Goal: Find specific page/section: Find specific page/section

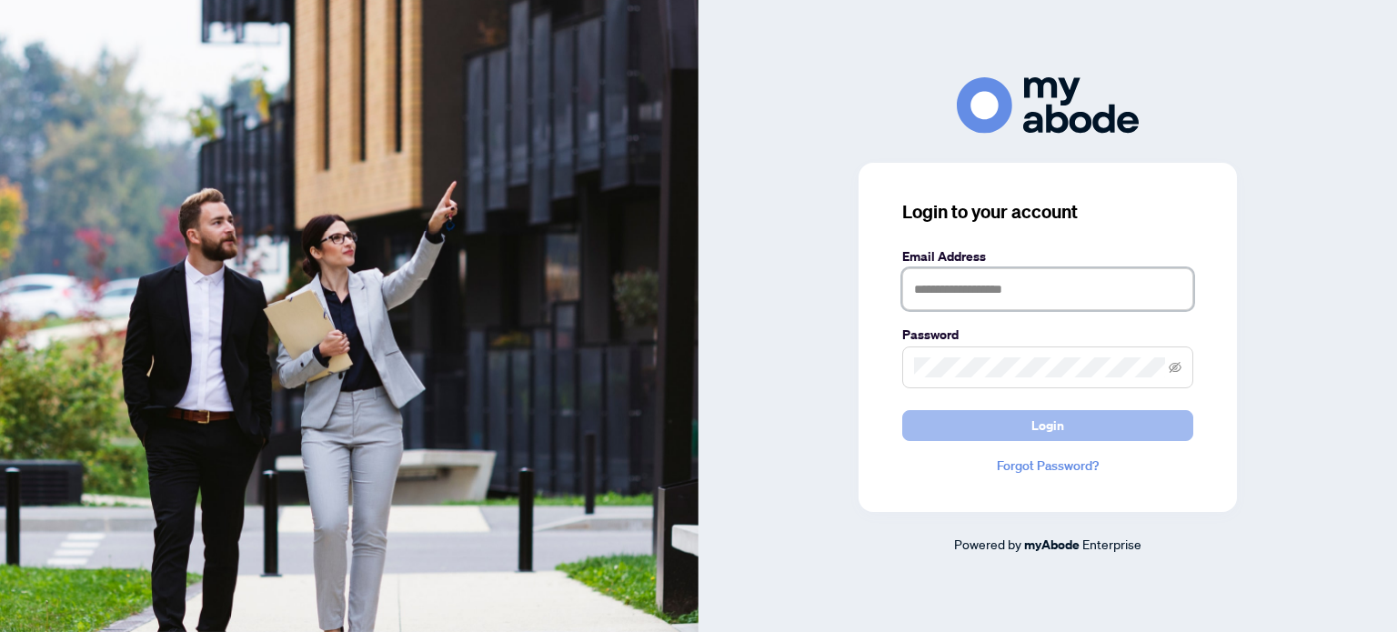
type input "**********"
click at [1115, 422] on button "Login" at bounding box center [1047, 425] width 291 height 31
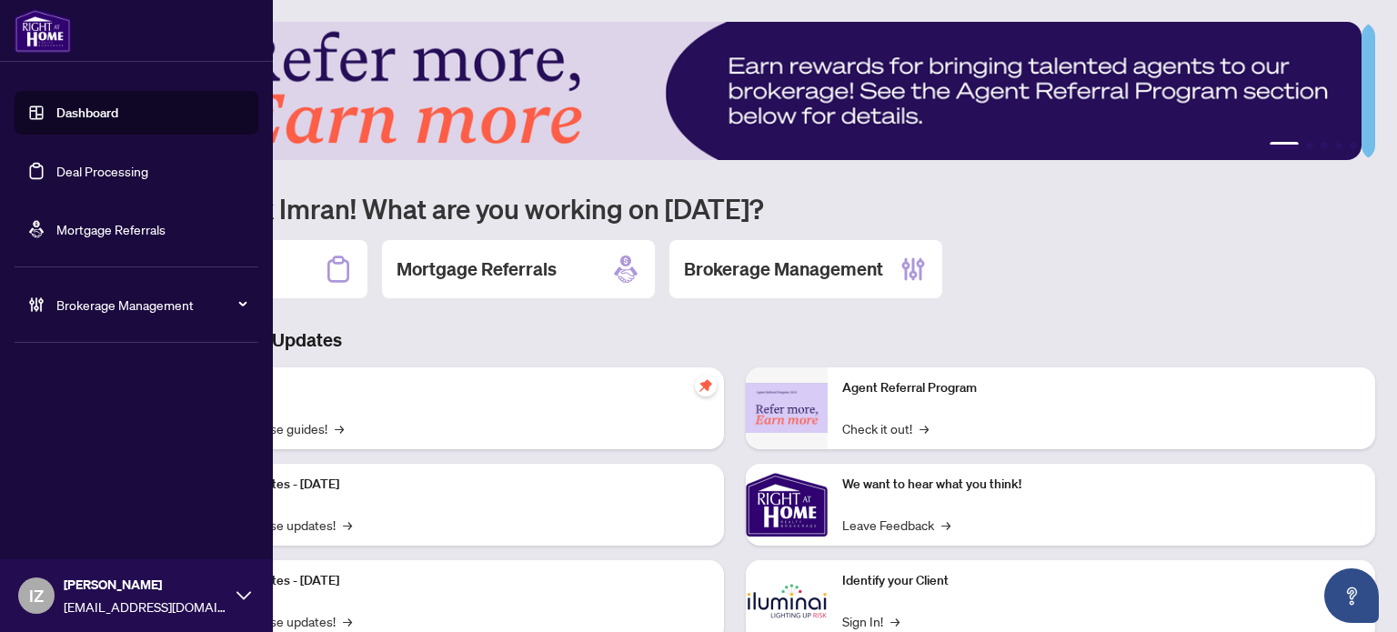
click at [68, 179] on link "Deal Processing" at bounding box center [102, 171] width 92 height 16
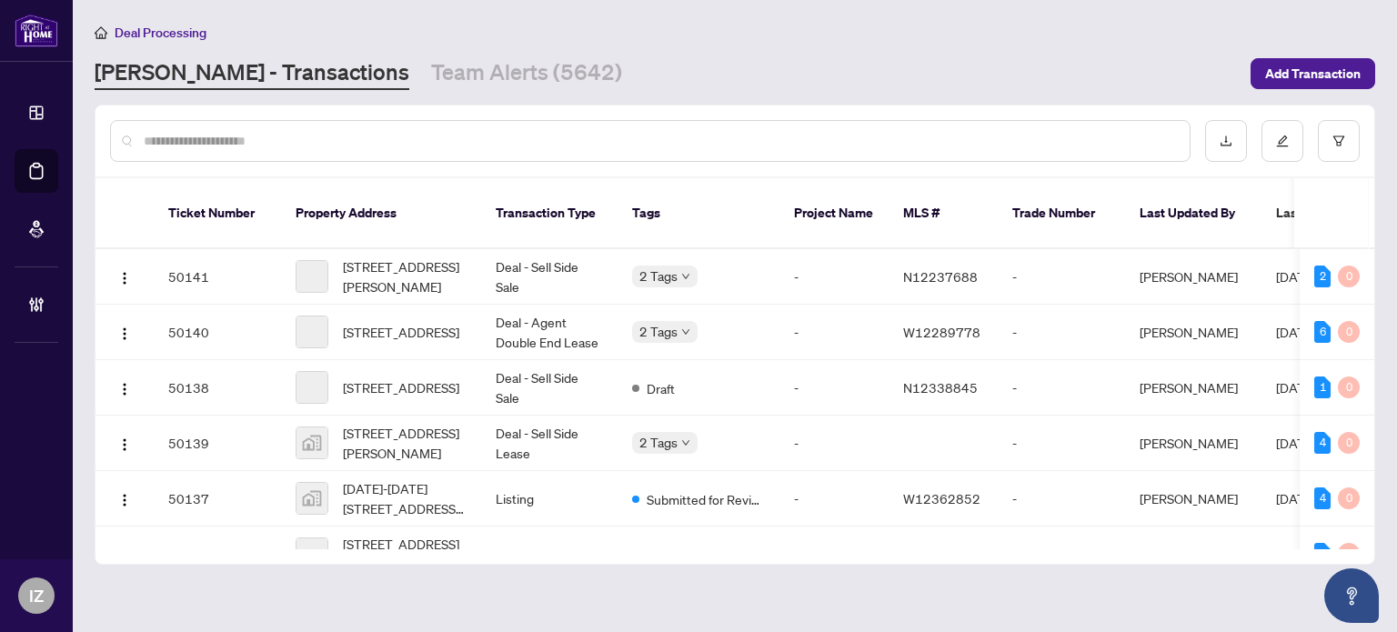
click at [580, 137] on input "text" at bounding box center [659, 141] width 1031 height 20
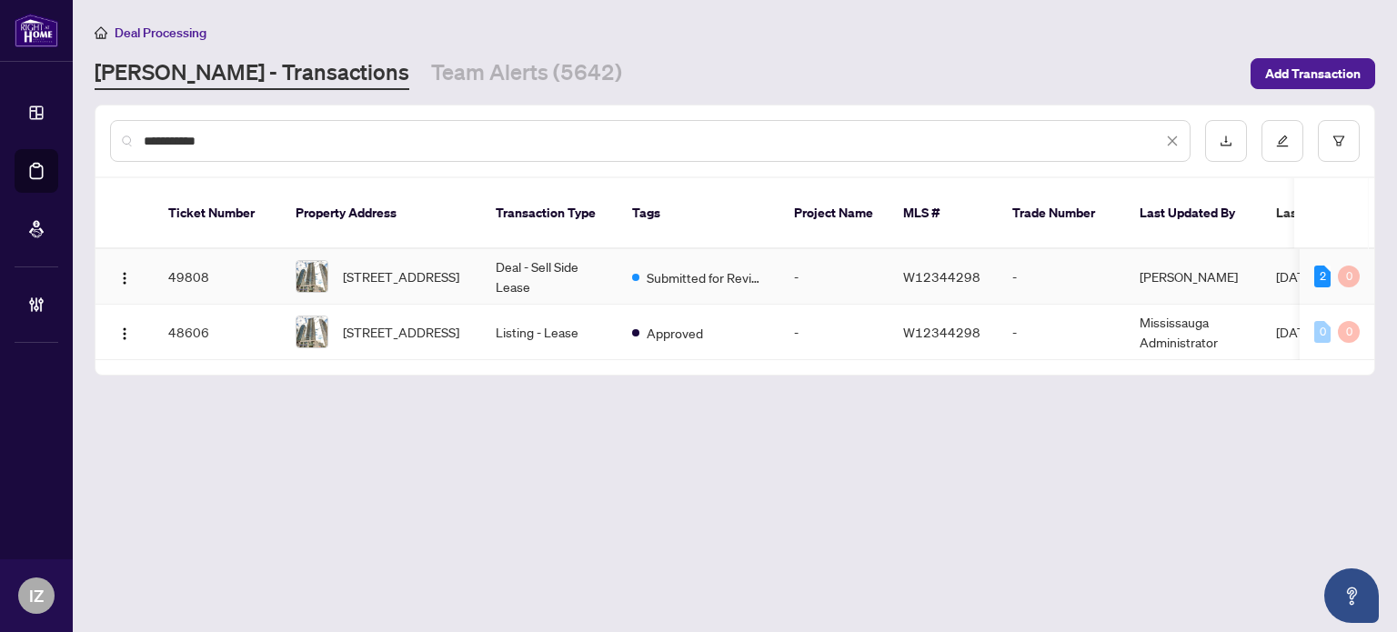
type input "**********"
click at [577, 261] on td "Deal - Sell Side Lease" at bounding box center [549, 276] width 136 height 55
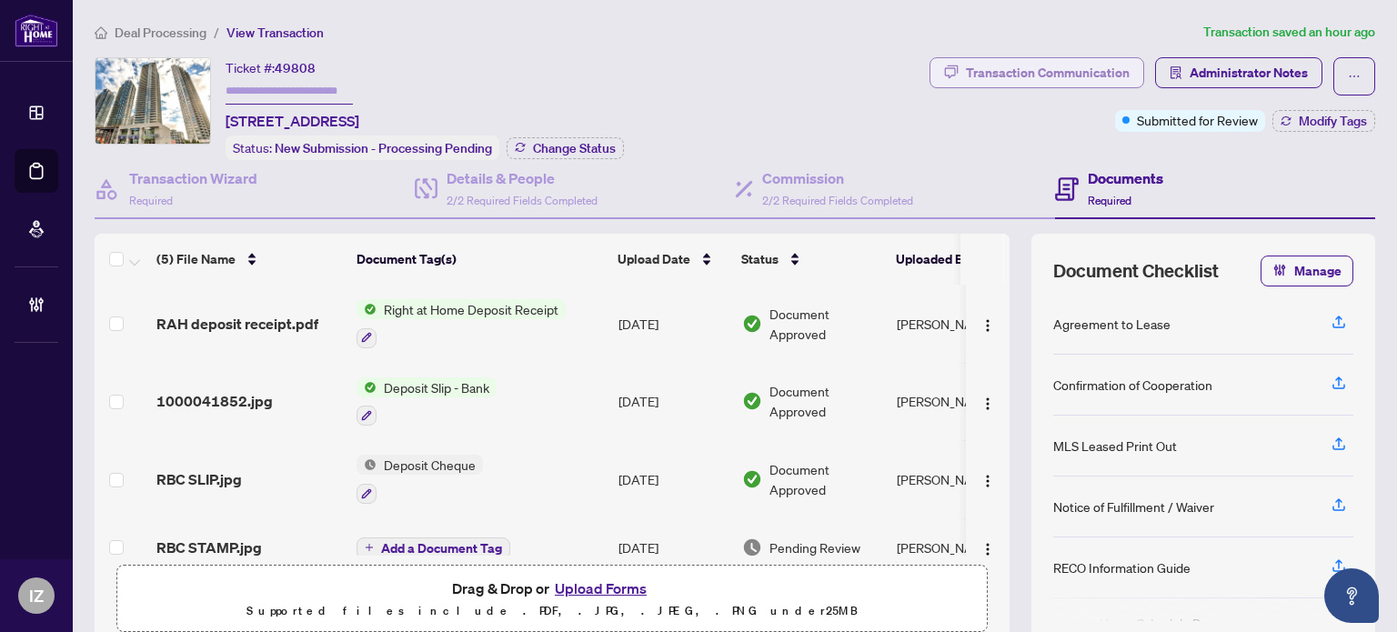
click at [947, 80] on button "Transaction Communication" at bounding box center [1036, 72] width 215 height 31
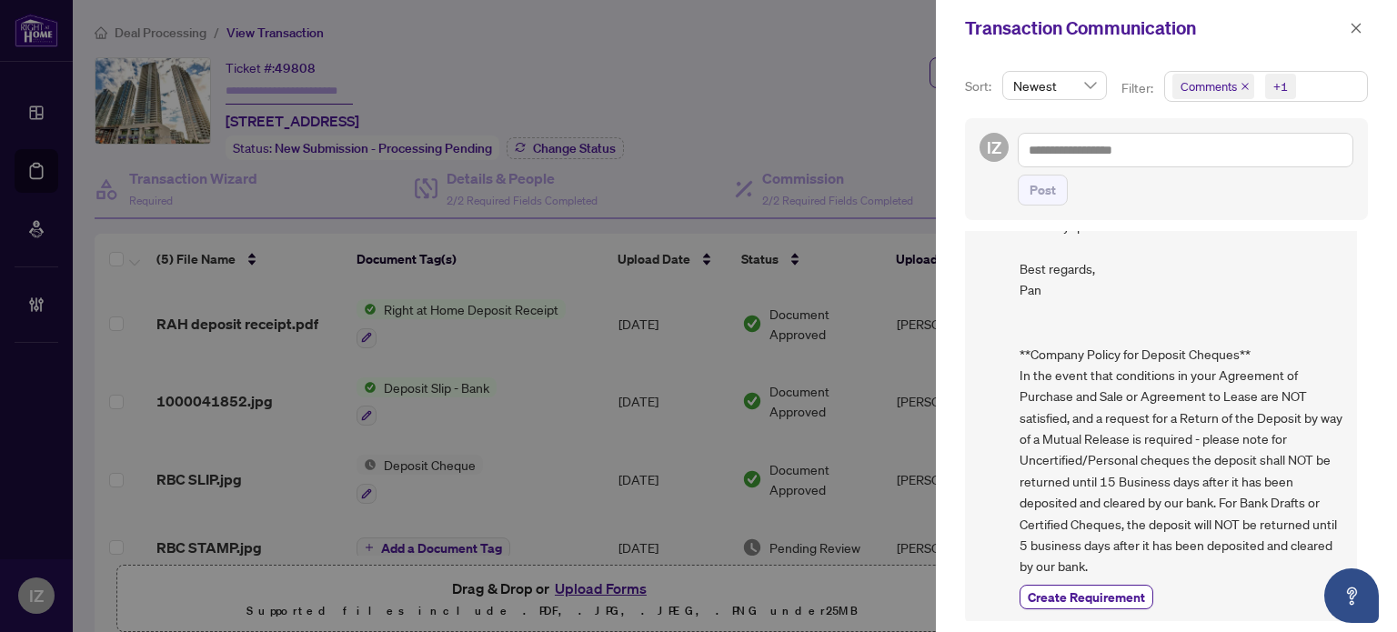
scroll to position [2, 0]
click at [755, 70] on div at bounding box center [698, 316] width 1397 height 632
drag, startPoint x: 1348, startPoint y: 23, endPoint x: 1295, endPoint y: 79, distance: 77.2
click at [1348, 24] on button "button" at bounding box center [1356, 28] width 24 height 22
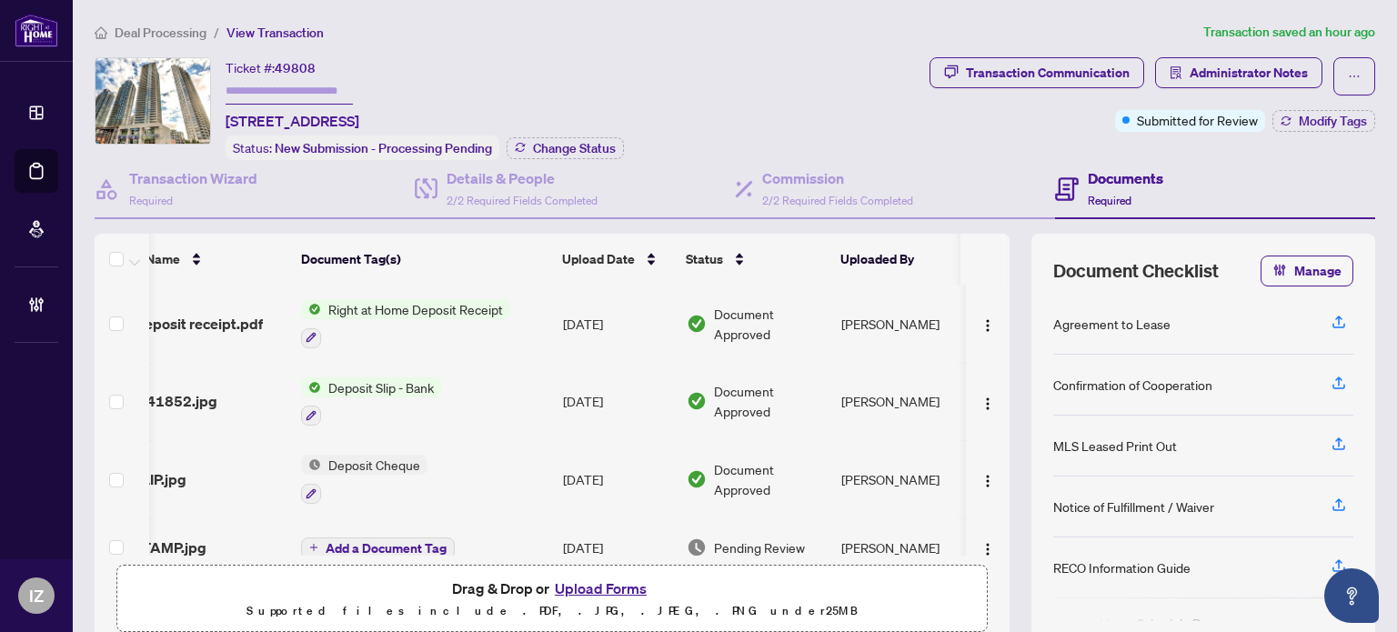
scroll to position [0, 53]
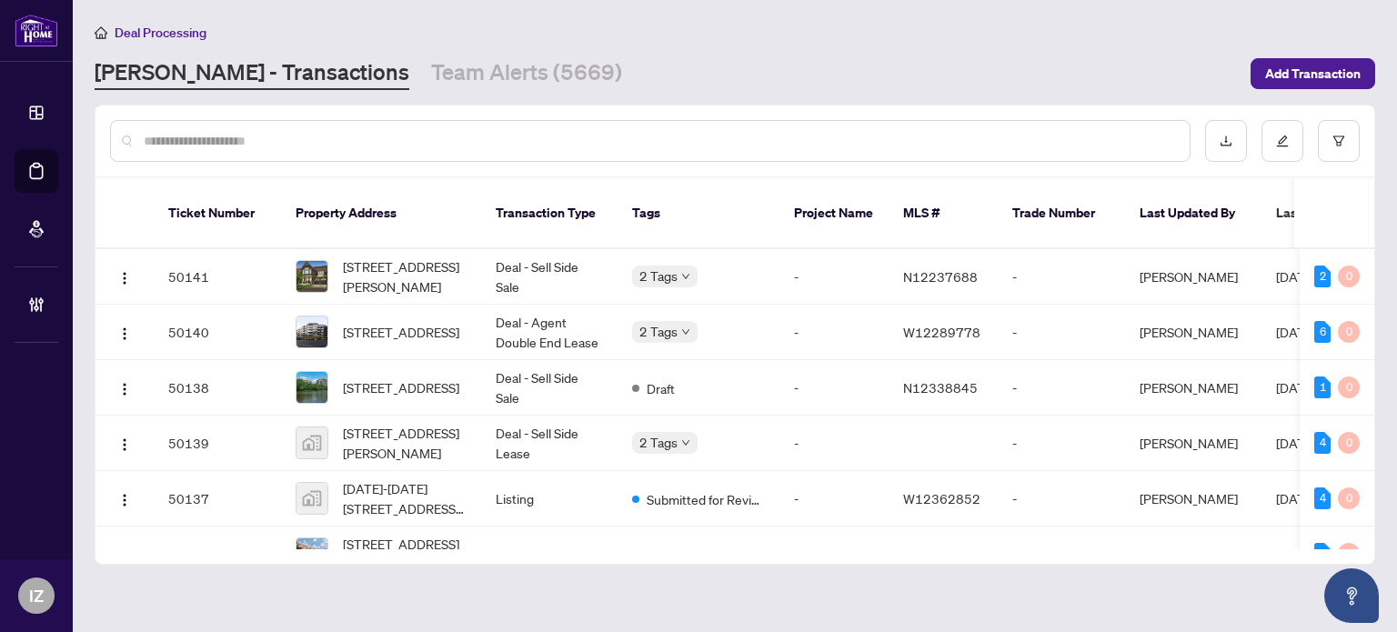
click at [425, 149] on div at bounding box center [650, 141] width 1080 height 42
click at [411, 135] on input "text" at bounding box center [659, 141] width 1031 height 20
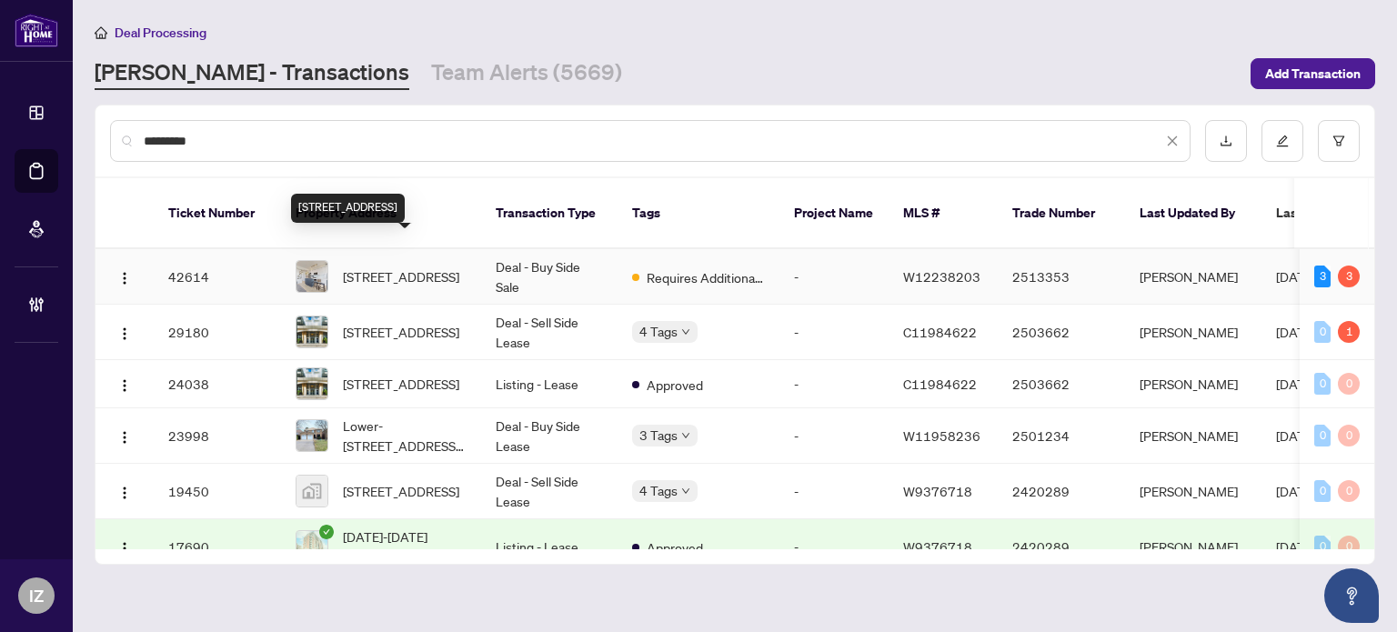
type input "*********"
click at [422, 266] on span "2609-10 Park Lawn Rd #2609, Etobicoke, Toronto, Ontario M8V 0H9, Canada" at bounding box center [401, 276] width 116 height 20
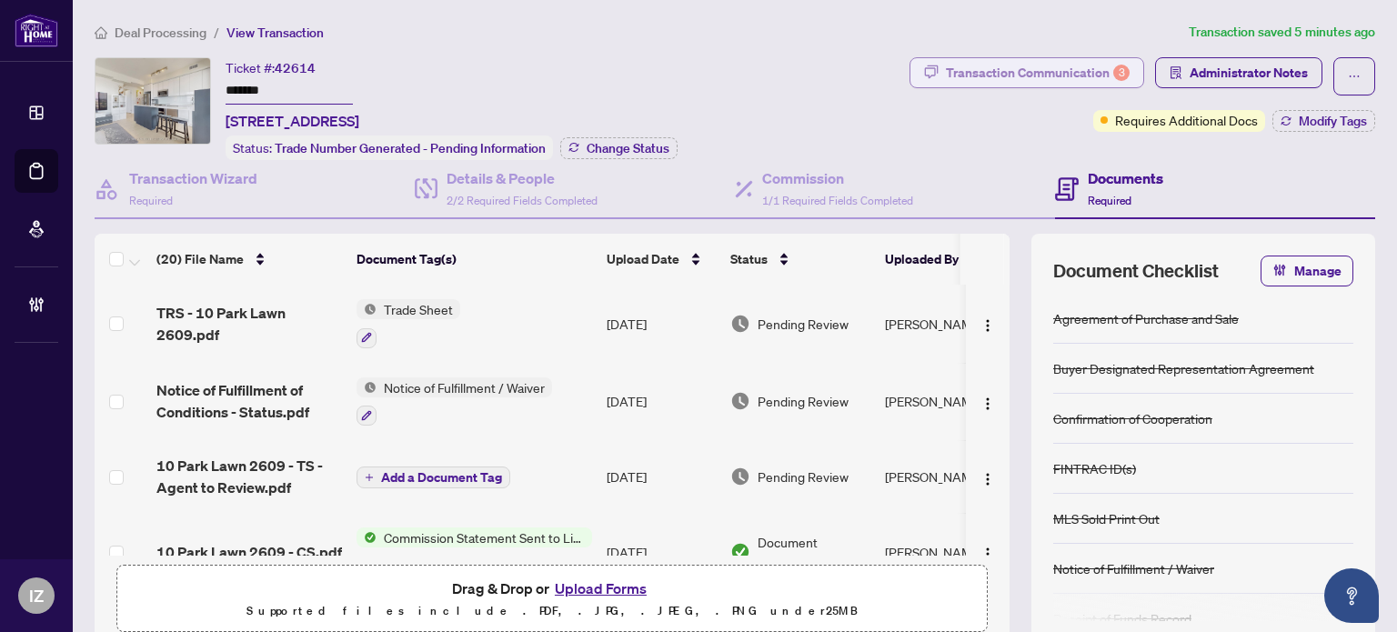
click at [1044, 72] on div "Transaction Communication 3" at bounding box center [1038, 72] width 184 height 29
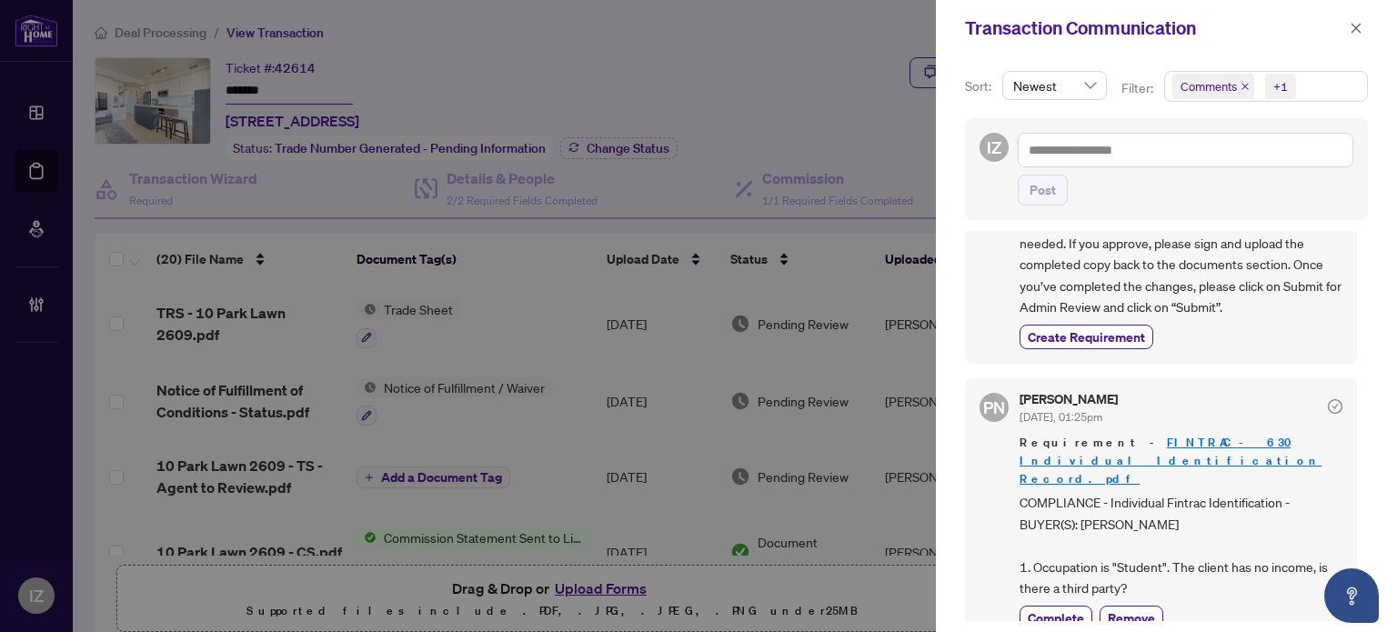
scroll to position [2, 0]
click at [1087, 393] on h5 "Paula Nguyen" at bounding box center [1068, 397] width 98 height 13
click at [1079, 391] on h5 "Paula Nguyen" at bounding box center [1068, 397] width 98 height 13
click at [1077, 391] on h5 "Paula Nguyen" at bounding box center [1068, 397] width 98 height 13
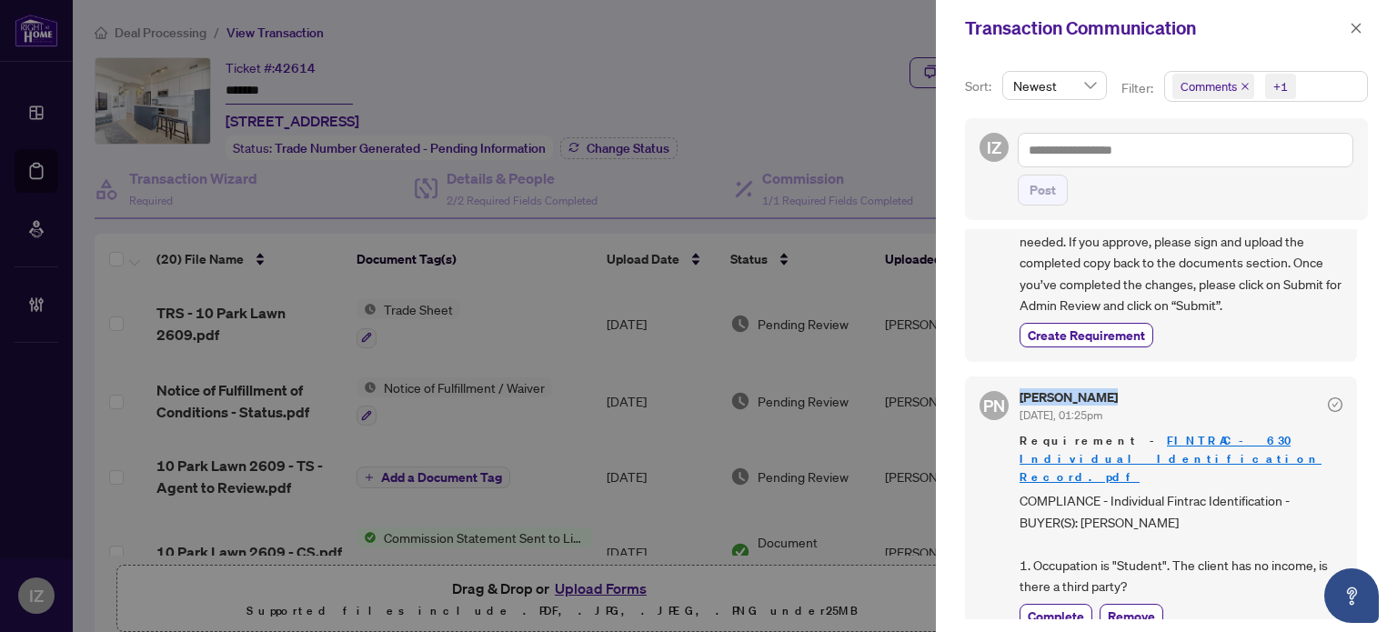
click at [1077, 391] on h5 "Paula Nguyen" at bounding box center [1068, 397] width 98 height 13
drag, startPoint x: 1175, startPoint y: 565, endPoint x: 1007, endPoint y: 407, distance: 230.3
click at [1007, 407] on div "PN Paula Nguyen Aug/24/2025, 01:25pm Requirement - FINTRAC - 630 Individual Ide…" at bounding box center [1161, 509] width 392 height 266
copy div "Paula Nguyen Aug/24/2025, 01:25pm Requirement - FINTRAC - 630 Individual Identi…"
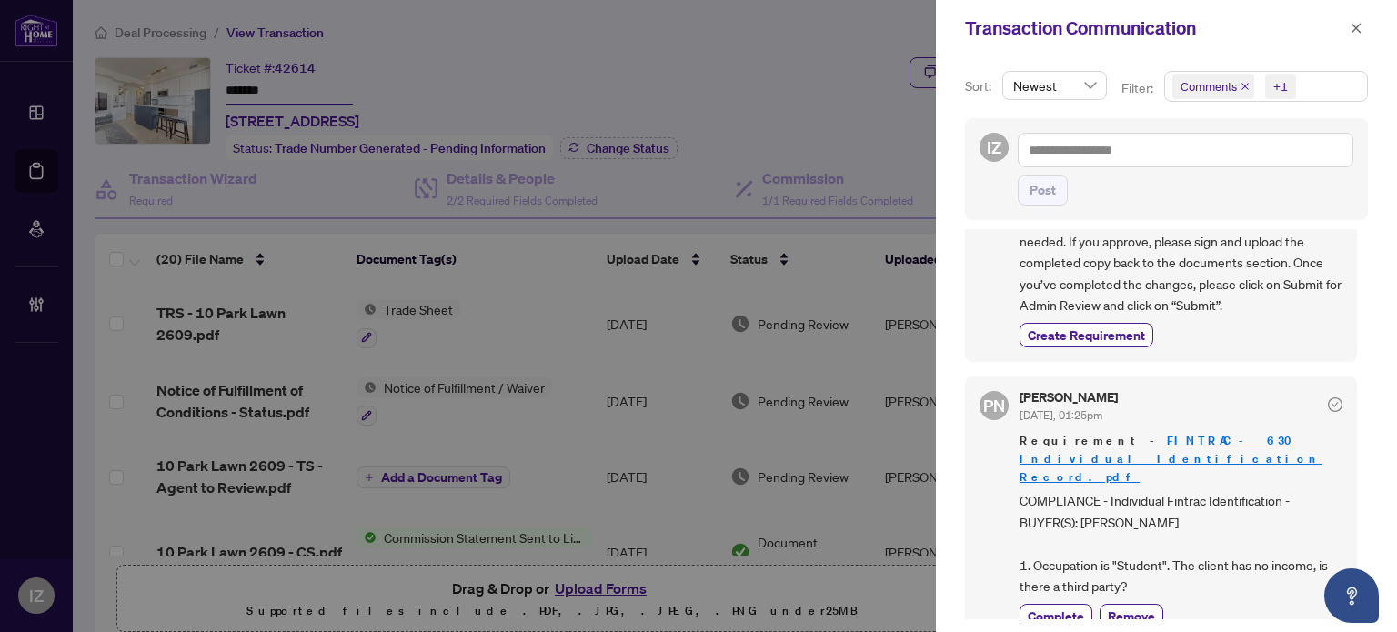
click at [721, 356] on div at bounding box center [698, 316] width 1397 height 632
click at [1355, 34] on icon "close" at bounding box center [1355, 28] width 13 height 13
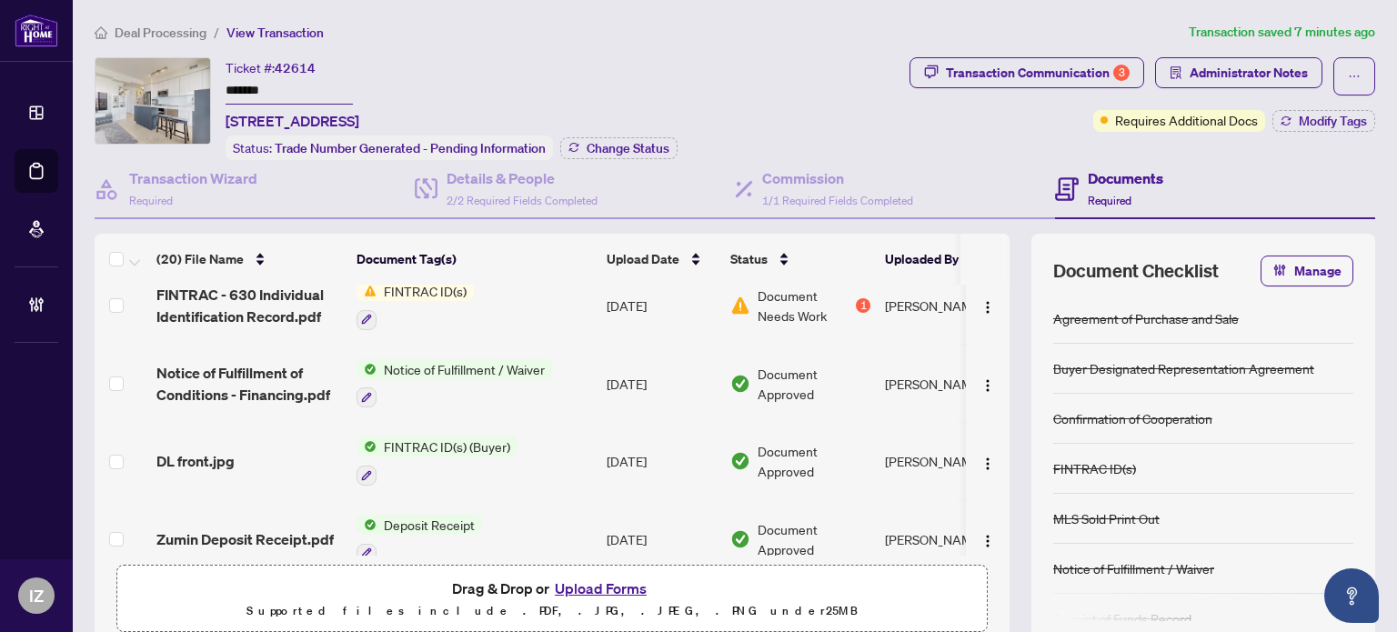
scroll to position [455, 0]
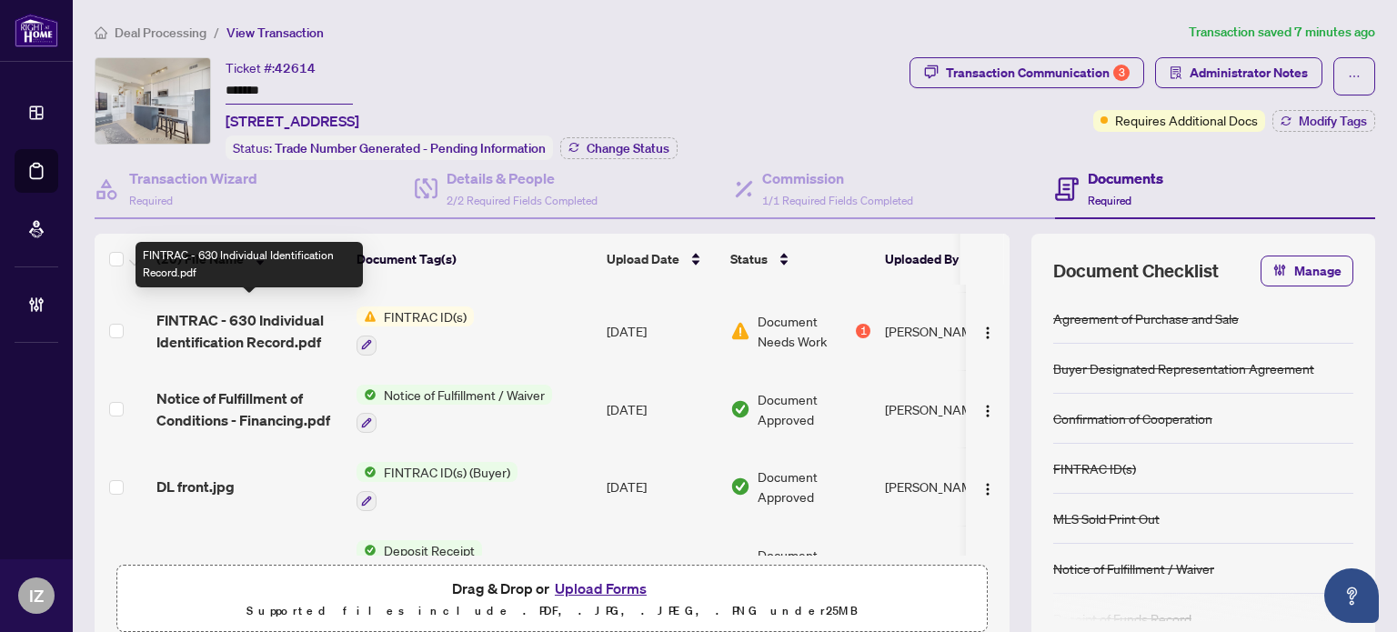
click at [193, 317] on span "FINTRAC - 630 Individual Identification Record.pdf" at bounding box center [248, 331] width 185 height 44
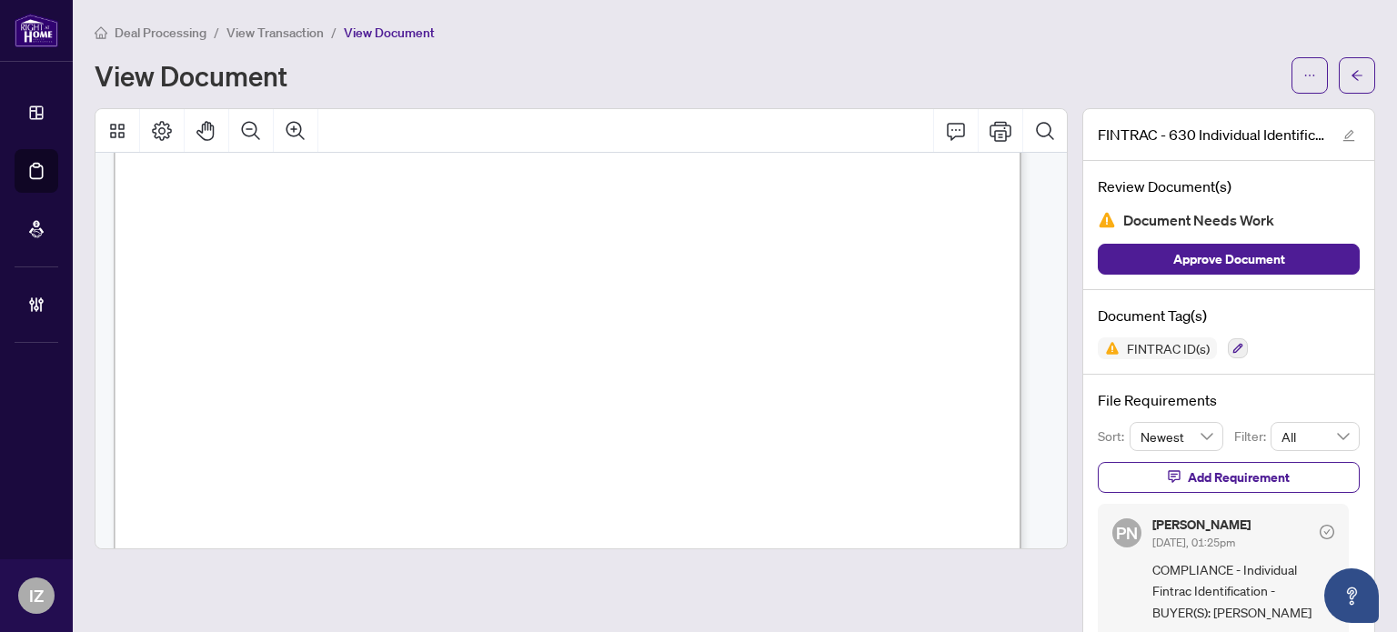
scroll to position [273, 0]
